Goal: Find specific page/section: Find specific page/section

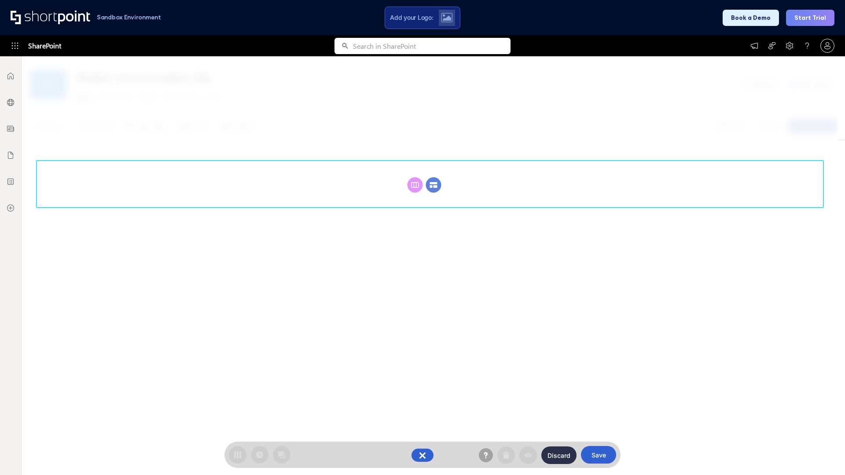
scroll to position [121, 0]
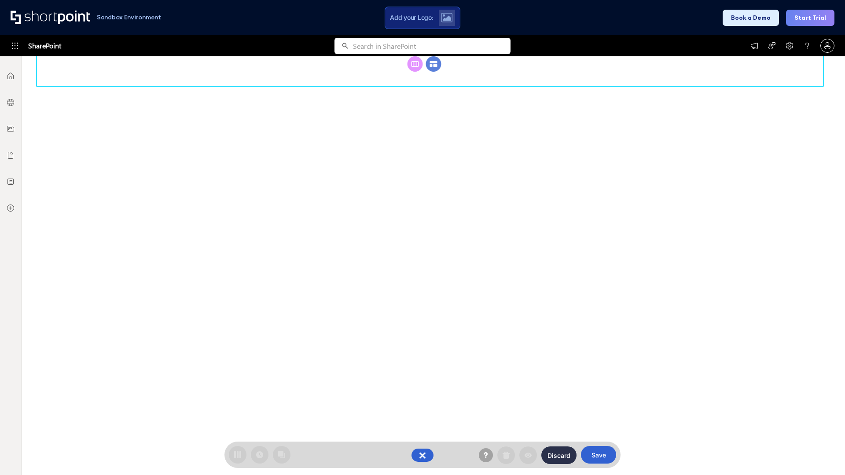
click at [433, 72] on circle at bounding box center [433, 63] width 15 height 15
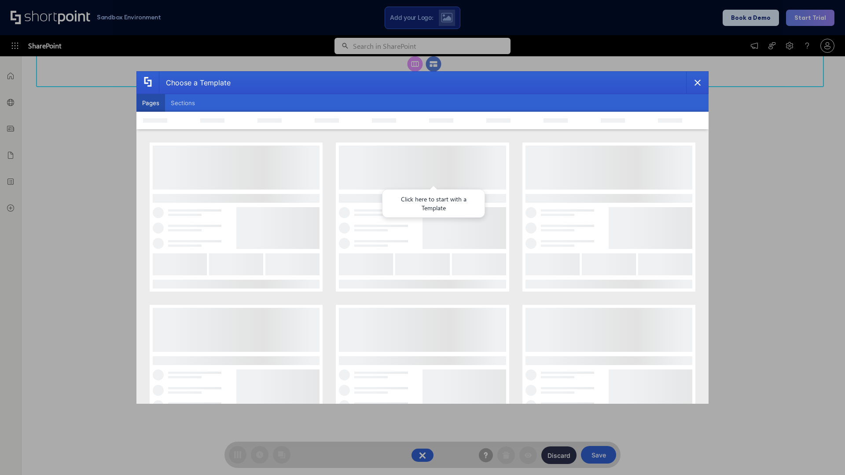
scroll to position [0, 0]
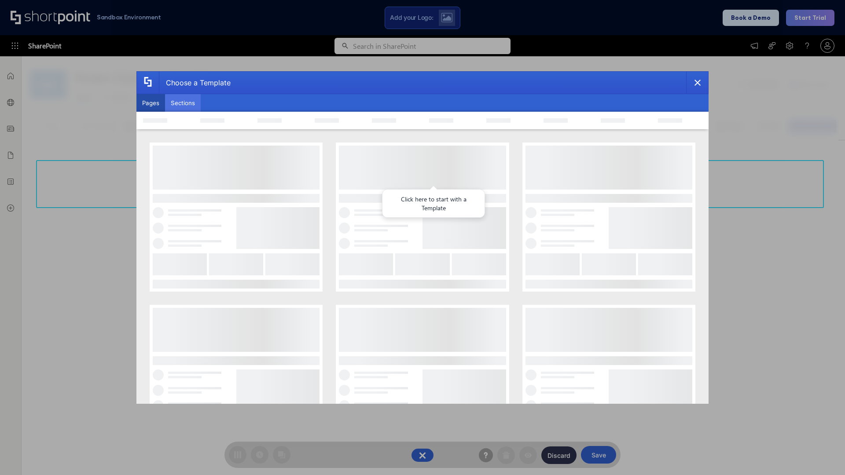
click at [183, 103] on button "Sections" at bounding box center [183, 103] width 36 height 18
type input "Employees Hub HR"
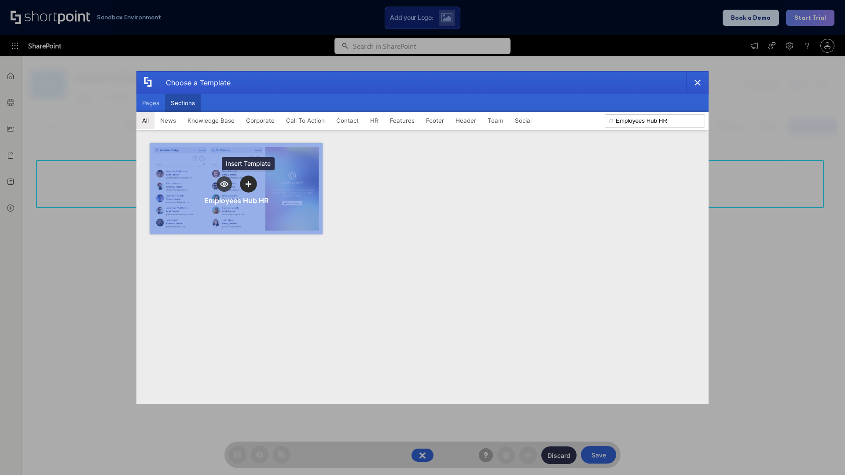
click at [248, 184] on icon "template selector" at bounding box center [248, 184] width 6 height 6
